Goal: Transaction & Acquisition: Purchase product/service

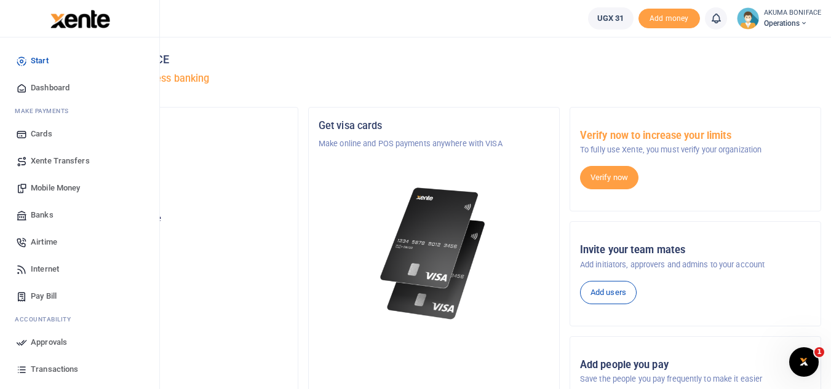
click at [63, 187] on span "Mobile Money" at bounding box center [55, 188] width 49 height 12
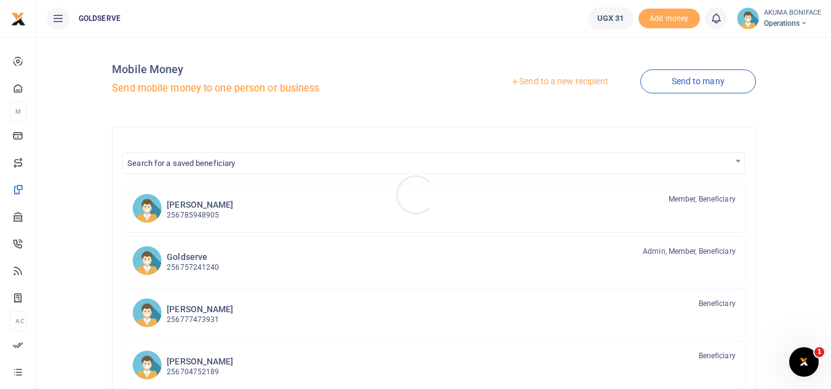
click at [570, 86] on div at bounding box center [415, 194] width 831 height 389
click at [593, 77] on link "Send to a new recipient" at bounding box center [559, 82] width 160 height 22
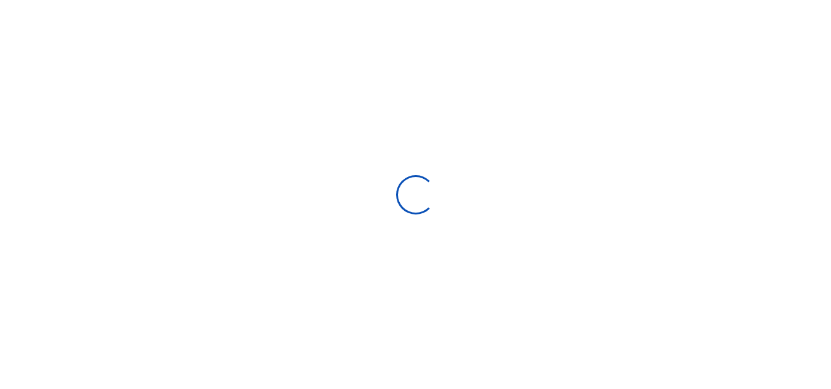
select select
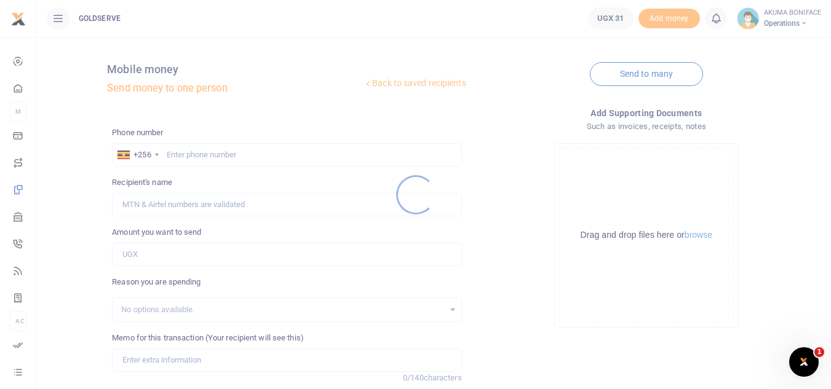
click at [220, 156] on div at bounding box center [415, 194] width 831 height 389
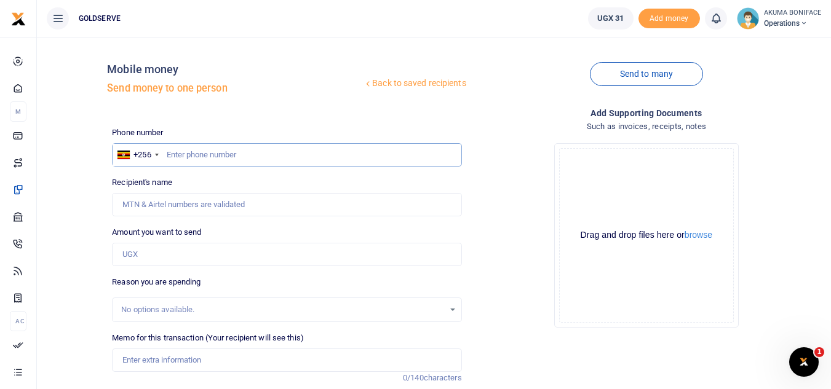
click at [196, 154] on input "text" at bounding box center [286, 154] width 349 height 23
type input "0781199901"
type input "[PERSON_NAME]"
type input "0781199901"
click at [194, 255] on input "Amount you want to send" at bounding box center [286, 254] width 349 height 23
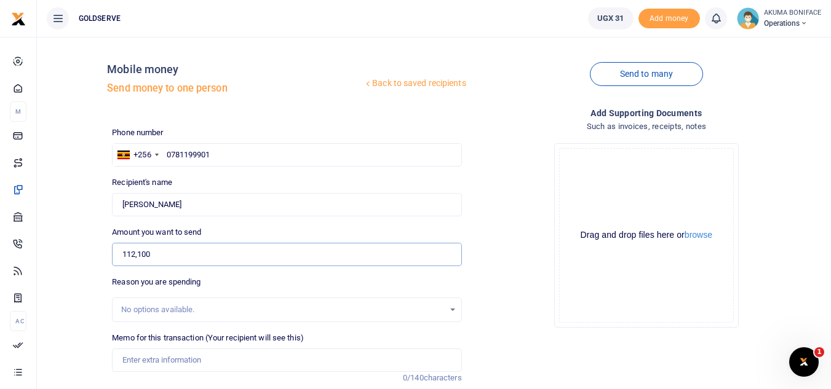
type input "112,100"
click at [266, 288] on div "Reason you are spending No options available." at bounding box center [286, 299] width 349 height 46
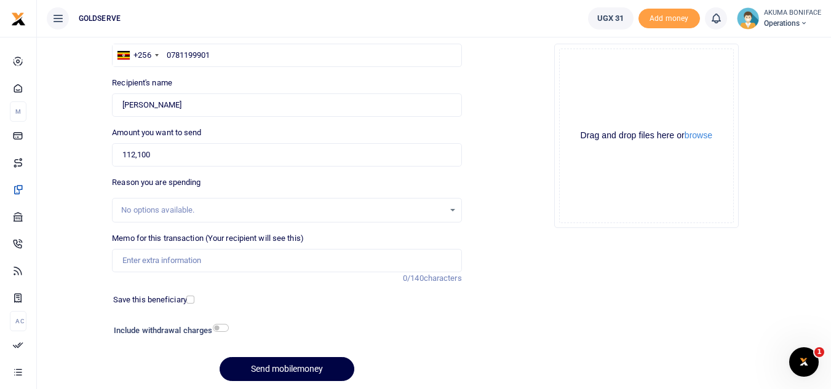
scroll to position [102, 0]
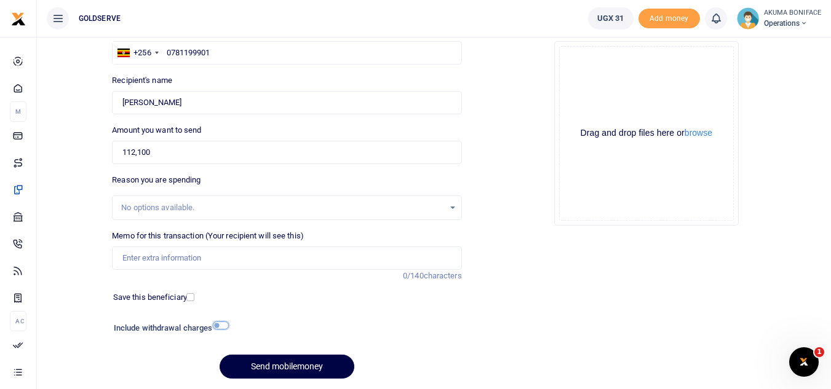
click at [216, 327] on input "checkbox" at bounding box center [221, 326] width 16 height 8
checkbox input "true"
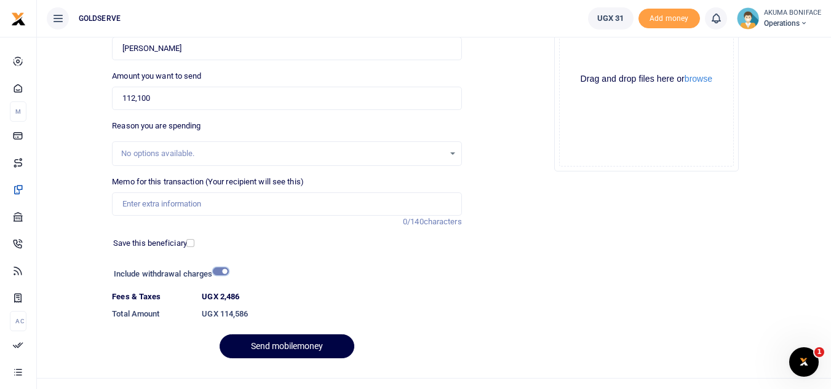
scroll to position [157, 0]
drag, startPoint x: 250, startPoint y: 312, endPoint x: 221, endPoint y: 318, distance: 29.4
click at [221, 318] on h6 "UGX 114,586" at bounding box center [331, 314] width 259 height 10
copy h6 "114,586"
